Goal: Information Seeking & Learning: Find specific fact

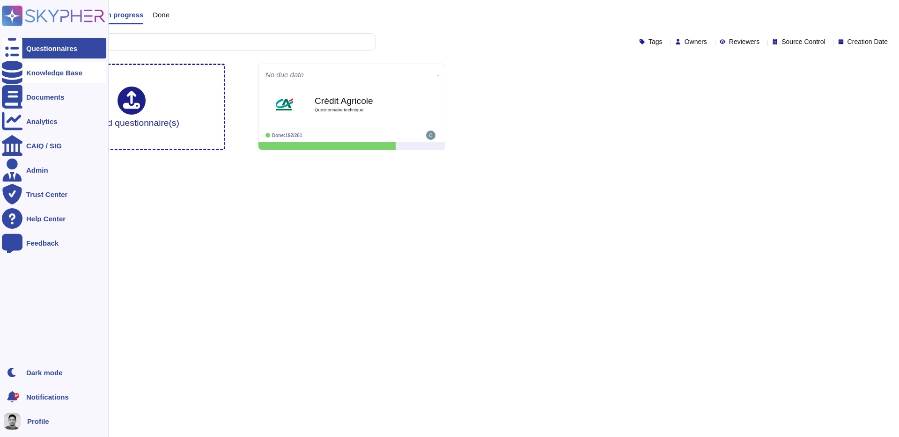
click at [57, 72] on div "Knowledge Base" at bounding box center [54, 72] width 56 height 7
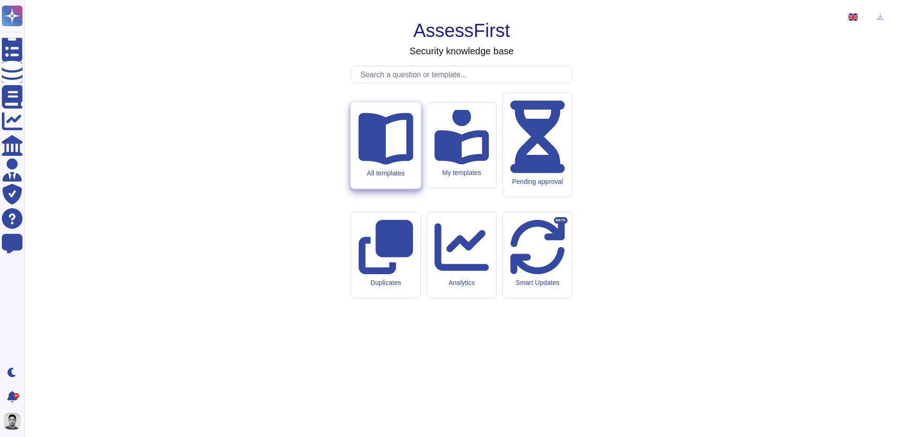
click at [398, 189] on div "All templates" at bounding box center [386, 145] width 70 height 87
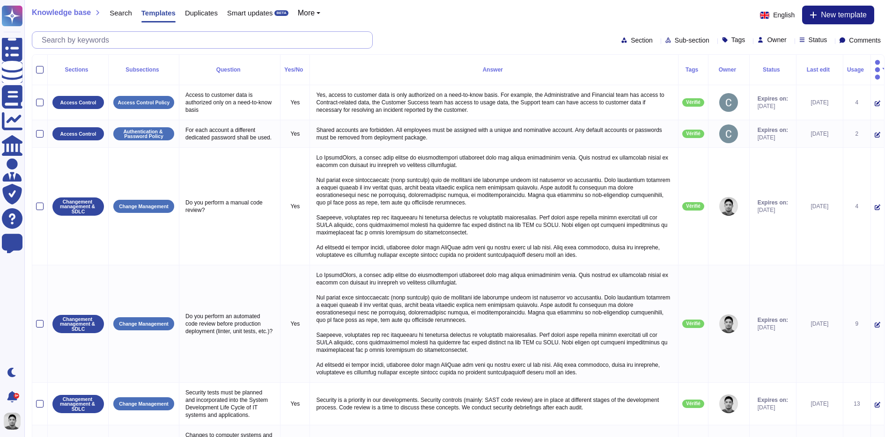
click at [216, 41] on input "text" at bounding box center [204, 40] width 335 height 16
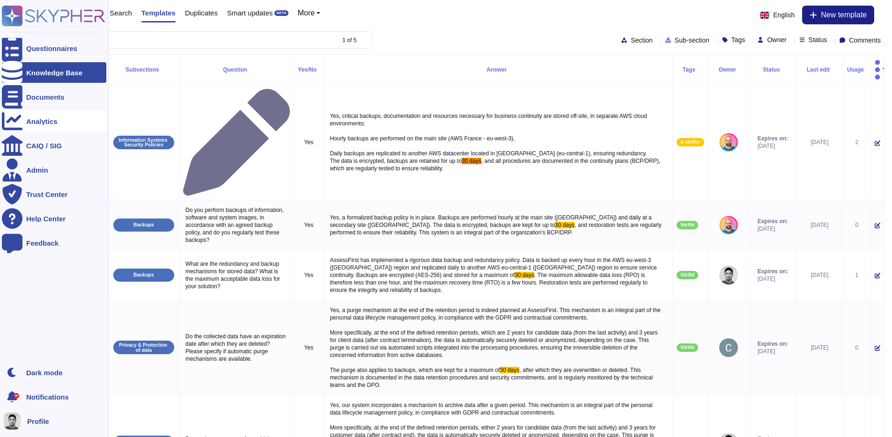
type input "30 days"
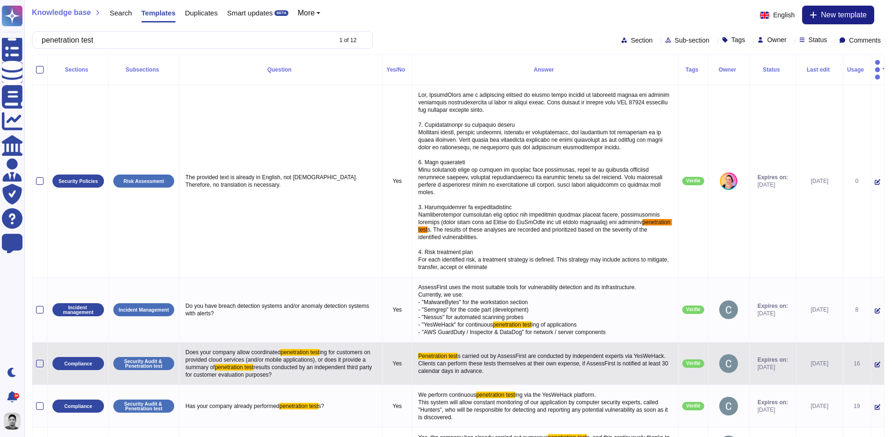
type input "penetration test"
drag, startPoint x: 438, startPoint y: 356, endPoint x: 522, endPoint y: 366, distance: 85.3
click at [522, 366] on p "Penetration test s carried out by AssessFirst are conducted by independent expe…" at bounding box center [545, 363] width 258 height 27
type textarea "Penetration tests carried out by AssessFirst are conducted by independent exper…"
click at [451, 354] on textarea "Penetration tests carried out by AssessFirst are conducted by independent exper…" at bounding box center [546, 366] width 260 height 32
